Goal: Navigation & Orientation: Find specific page/section

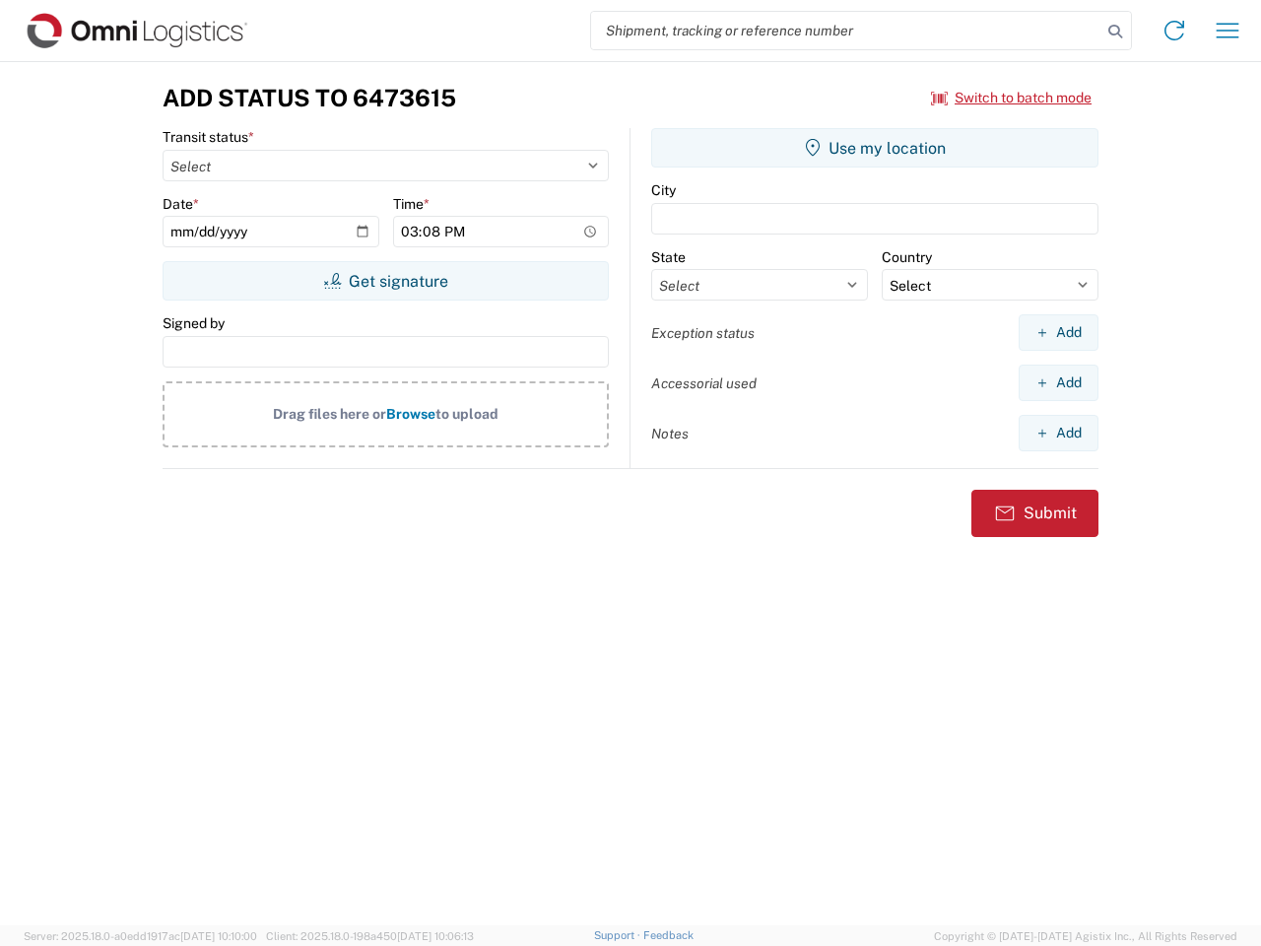
click at [846, 31] on input "search" at bounding box center [846, 30] width 510 height 37
click at [1115, 32] on icon at bounding box center [1115, 32] width 28 height 28
click at [1174, 31] on icon at bounding box center [1174, 31] width 32 height 32
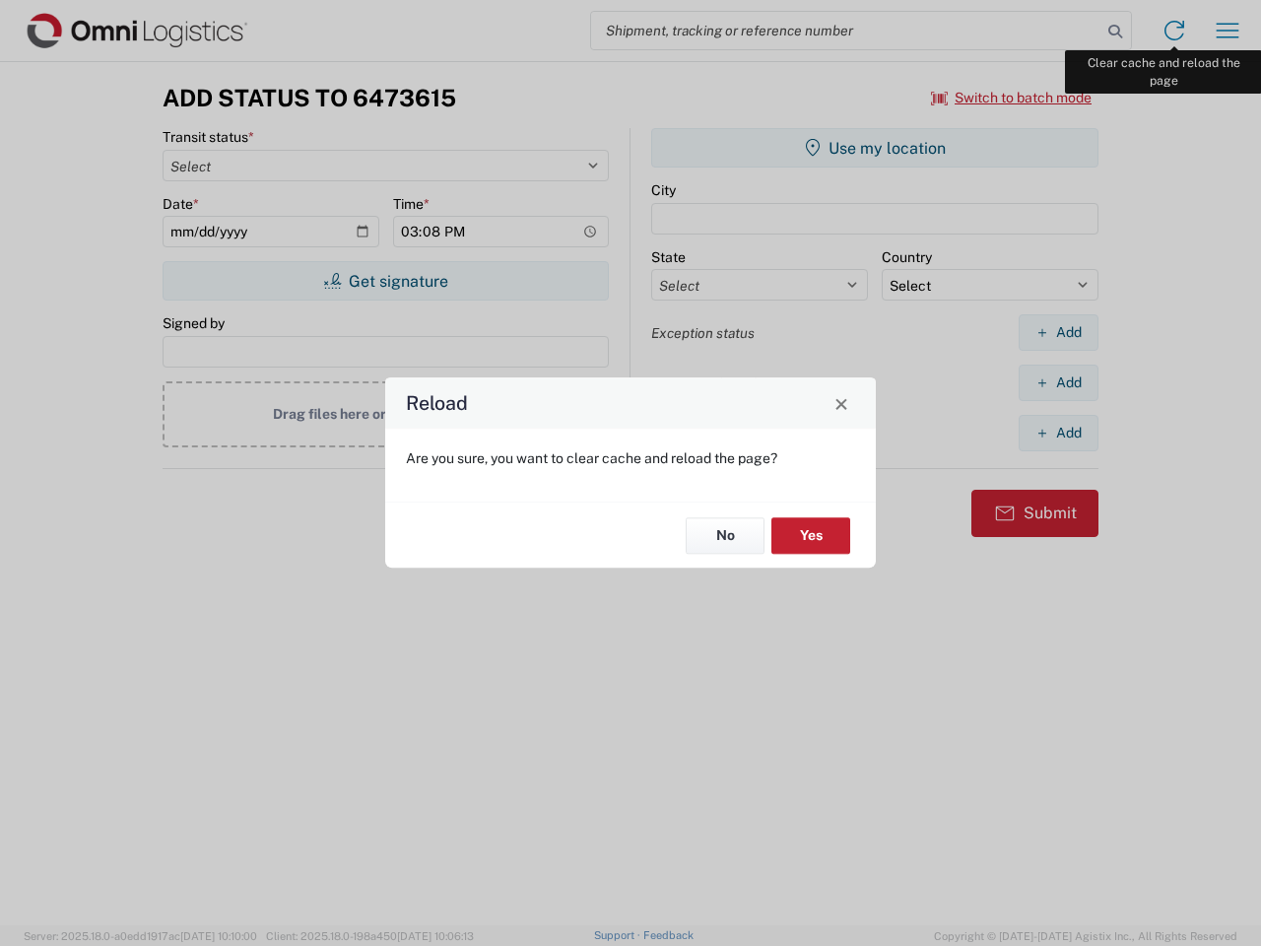
click at [1227, 31] on div "Reload Are you sure, you want to clear cache and reload the page? No Yes" at bounding box center [630, 473] width 1261 height 946
click at [1012, 98] on div "Reload Are you sure, you want to clear cache and reload the page? No Yes" at bounding box center [630, 473] width 1261 height 946
click at [385, 281] on div "Reload Are you sure, you want to clear cache and reload the page? No Yes" at bounding box center [630, 473] width 1261 height 946
click at [875, 148] on div "Reload Are you sure, you want to clear cache and reload the page? No Yes" at bounding box center [630, 473] width 1261 height 946
click at [1058, 332] on div "Reload Are you sure, you want to clear cache and reload the page? No Yes" at bounding box center [630, 473] width 1261 height 946
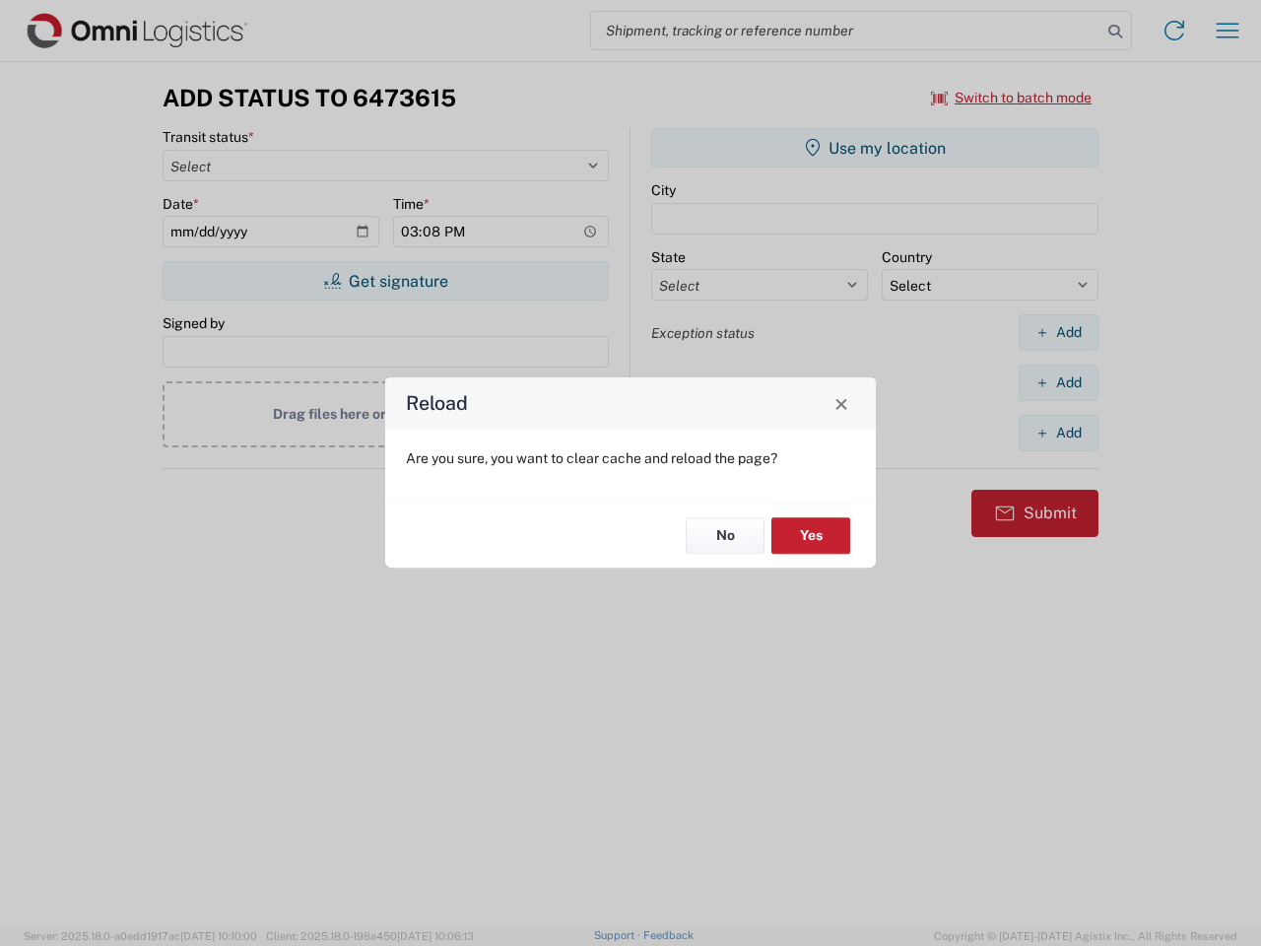
click at [1058, 382] on div "Reload Are you sure, you want to clear cache and reload the page? No Yes" at bounding box center [630, 473] width 1261 height 946
click at [1058, 432] on div "Reload Are you sure, you want to clear cache and reload the page? No Yes" at bounding box center [630, 473] width 1261 height 946
